Goal: Navigation & Orientation: Find specific page/section

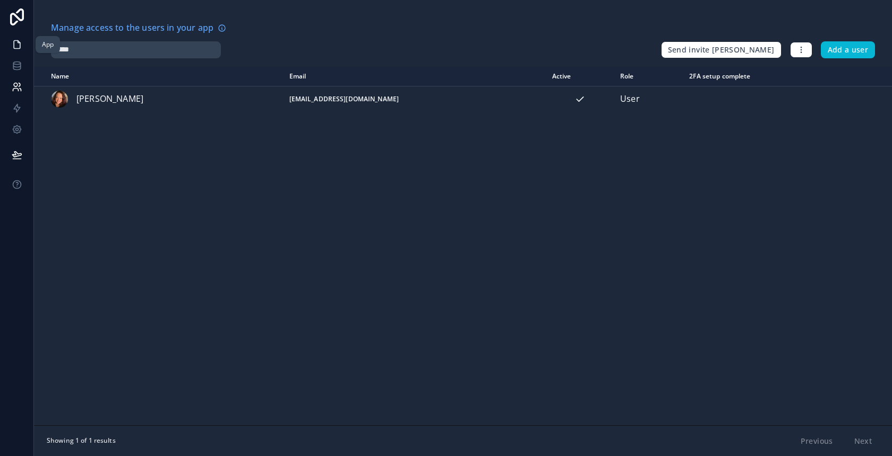
click at [12, 48] on icon at bounding box center [17, 44] width 11 height 11
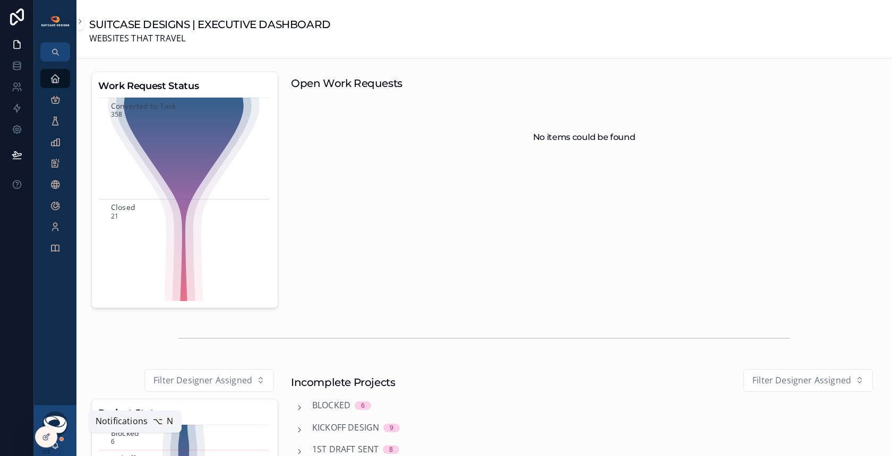
click at [57, 447] on icon "scrollable content" at bounding box center [56, 445] width 6 height 5
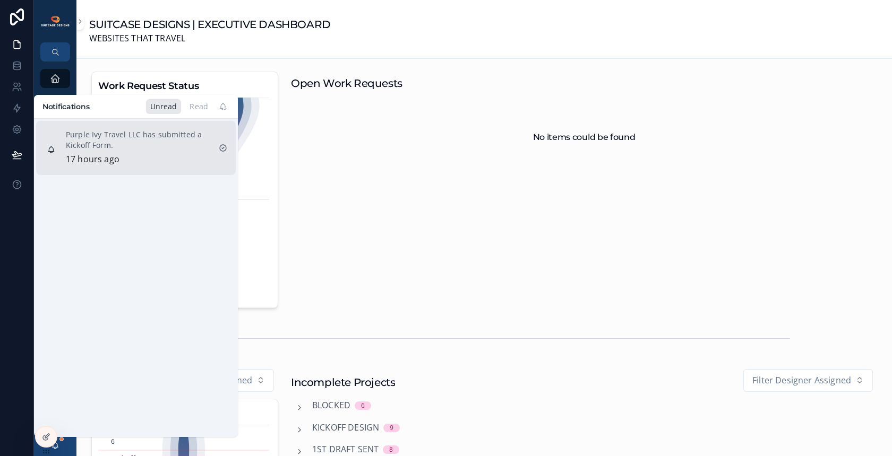
click at [137, 160] on div "Purple Ivy Travel LLC has submitted a Kickoff Form. 17 hours ago" at bounding box center [138, 148] width 144 height 37
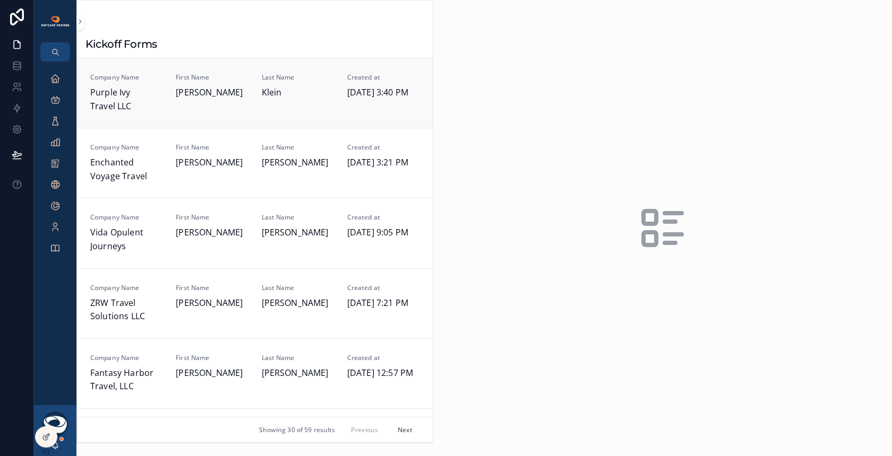
click at [254, 108] on div "Company Name Purple Ivy Travel LLC First Name [PERSON_NAME] Last Name [PERSON_N…" at bounding box center [255, 93] width 330 height 40
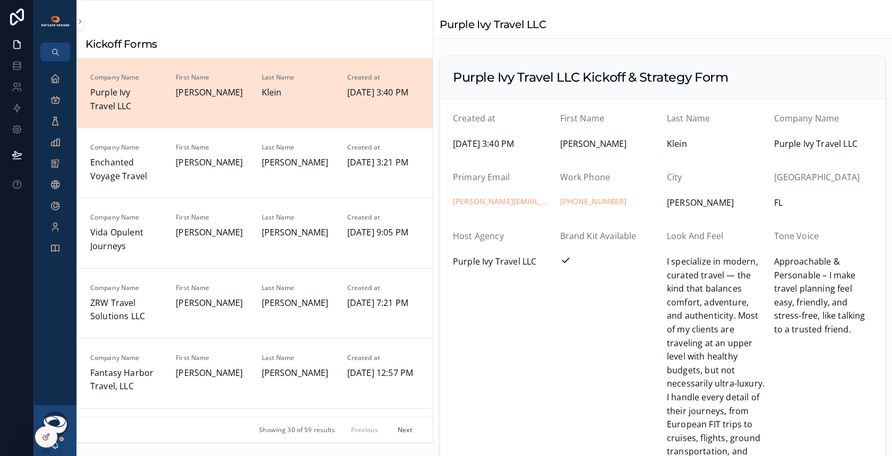
click at [104, 98] on span "Purple Ivy Travel LLC" at bounding box center [126, 99] width 73 height 27
click at [54, 77] on icon "scrollable content" at bounding box center [55, 78] width 11 height 11
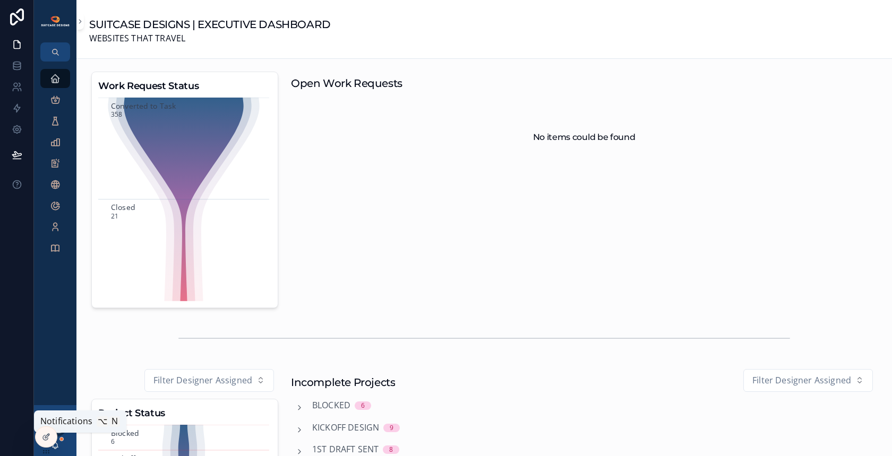
click at [58, 447] on icon "scrollable content" at bounding box center [55, 446] width 8 height 8
click at [18, 262] on div at bounding box center [17, 228] width 34 height 456
click at [56, 146] on icon "scrollable content" at bounding box center [55, 142] width 11 height 11
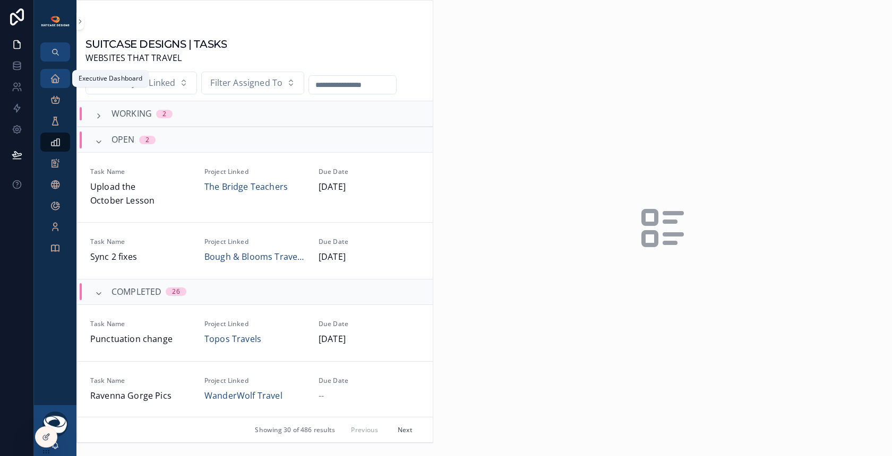
click at [55, 80] on icon "scrollable content" at bounding box center [55, 78] width 11 height 11
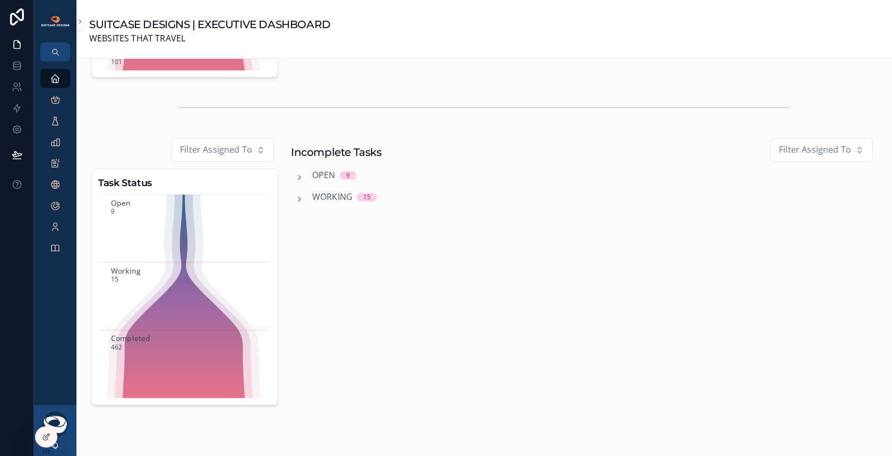
scroll to position [596, 0]
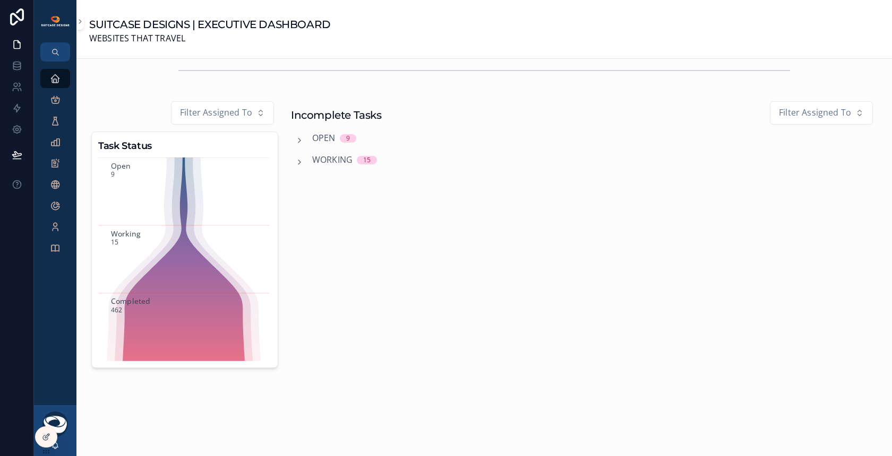
click at [417, 278] on div "Incomplete Tasks Filter Assigned To Open 9 Working 15" at bounding box center [584, 235] width 599 height 276
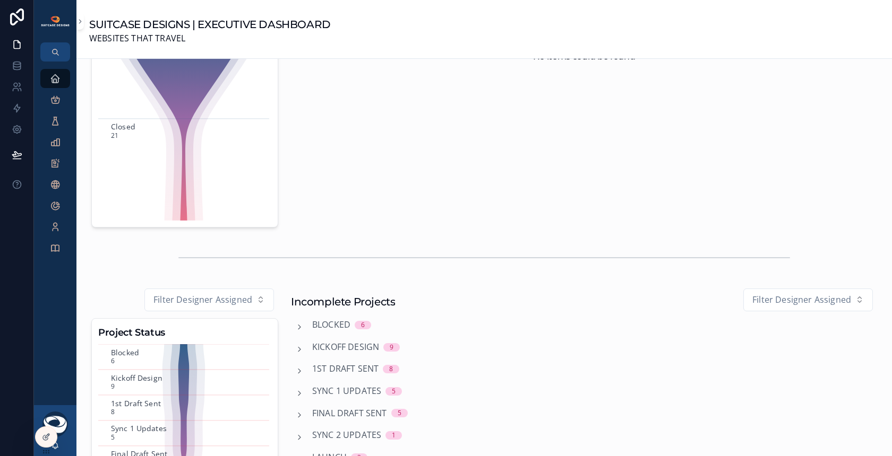
scroll to position [0, 0]
